Goal: Find specific page/section: Find specific page/section

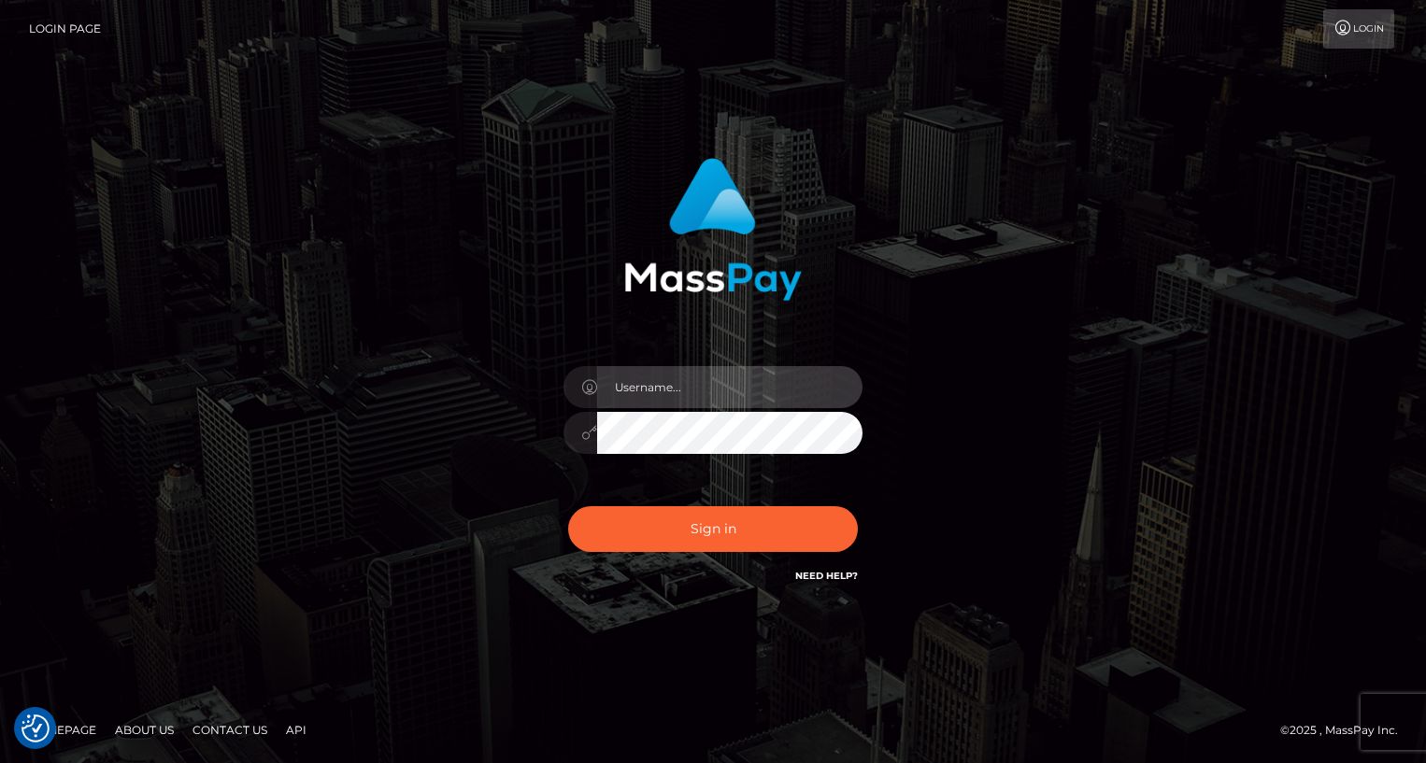
click at [691, 394] on input "text" at bounding box center [729, 387] width 265 height 42
type input "oli.fanvue"
click at [760, 370] on input "text" at bounding box center [729, 387] width 265 height 42
type input "oli.fanvue"
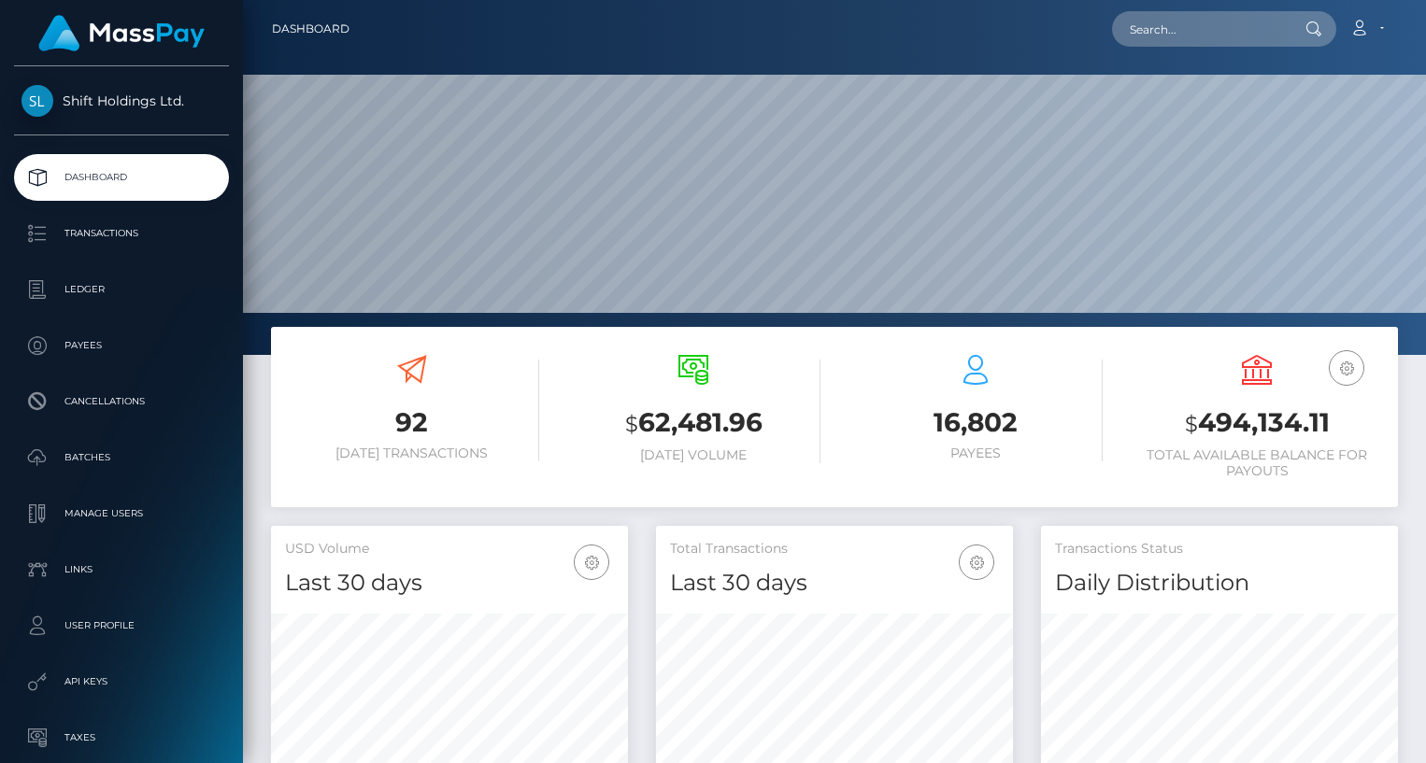
scroll to position [331, 357]
click at [1150, 41] on input "text" at bounding box center [1200, 29] width 176 height 36
paste input "[EMAIL_ADDRESS][DOMAIN_NAME]"
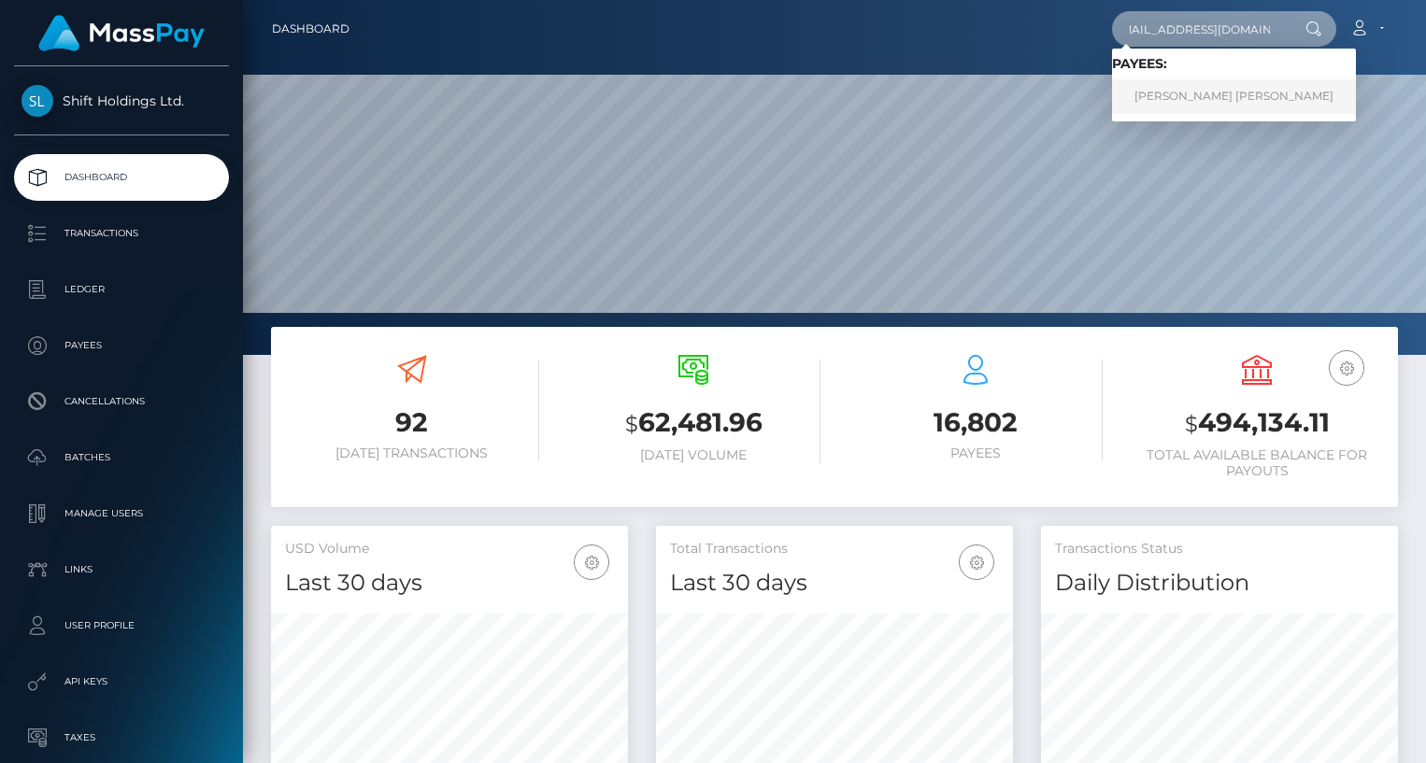
type input "[EMAIL_ADDRESS][DOMAIN_NAME]"
click at [1183, 95] on link "KONSTANTIN KLAUS MARIA ENDERS" at bounding box center [1234, 96] width 244 height 35
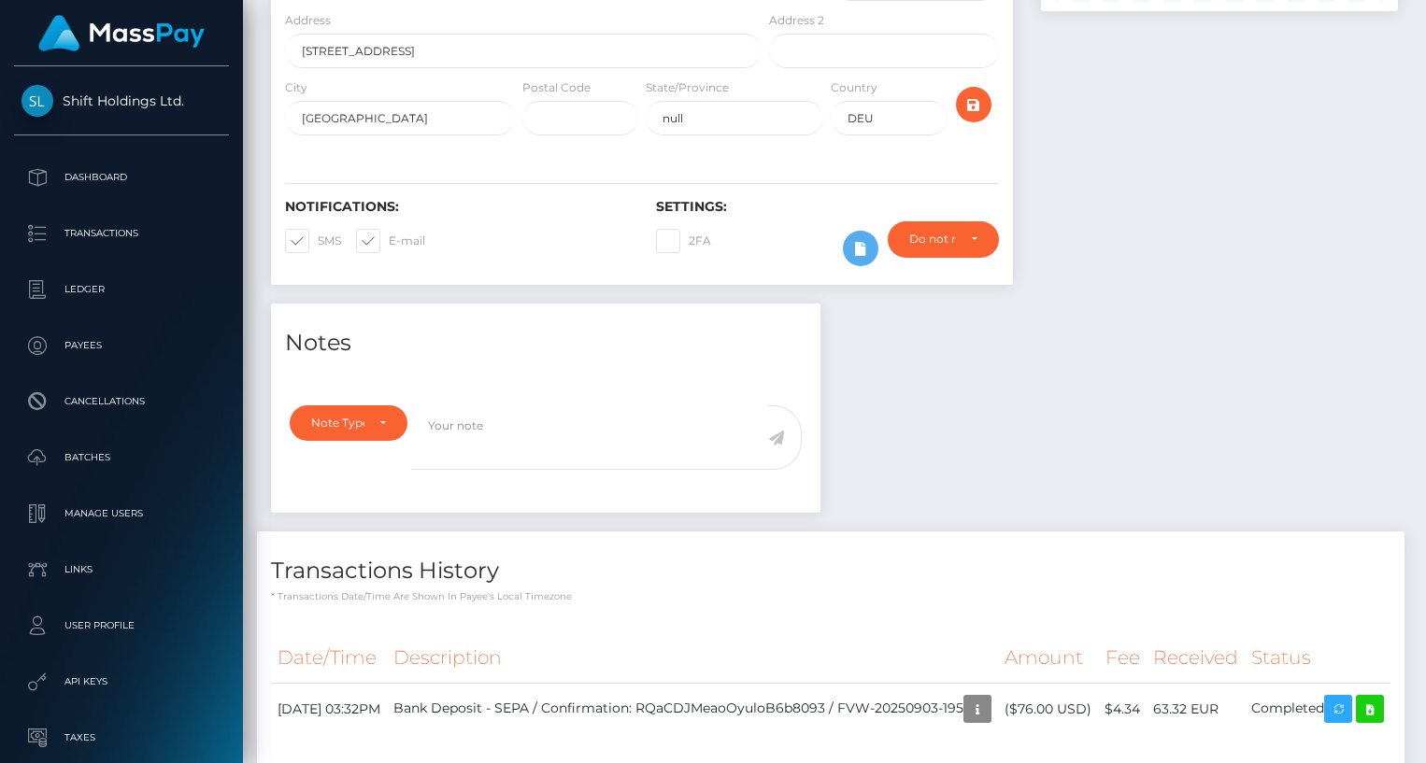
scroll to position [456, 0]
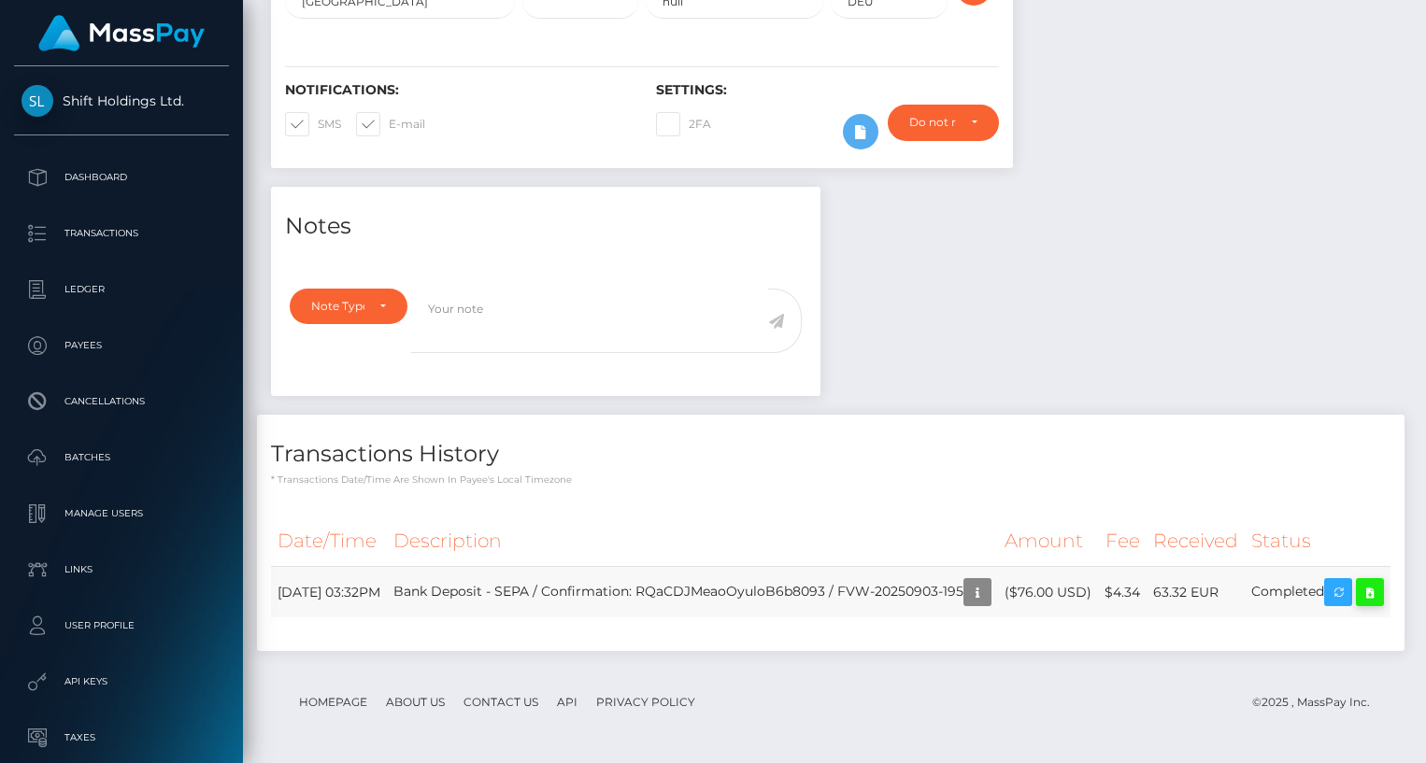
click at [1359, 597] on icon at bounding box center [1370, 592] width 22 height 23
